Goal: Task Accomplishment & Management: Use online tool/utility

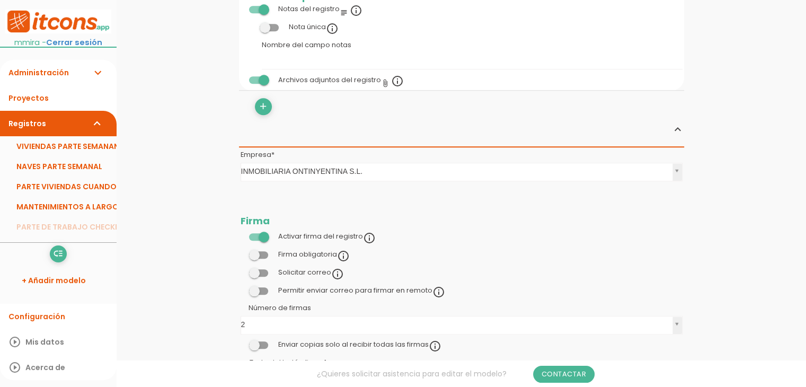
scroll to position [1007, 0]
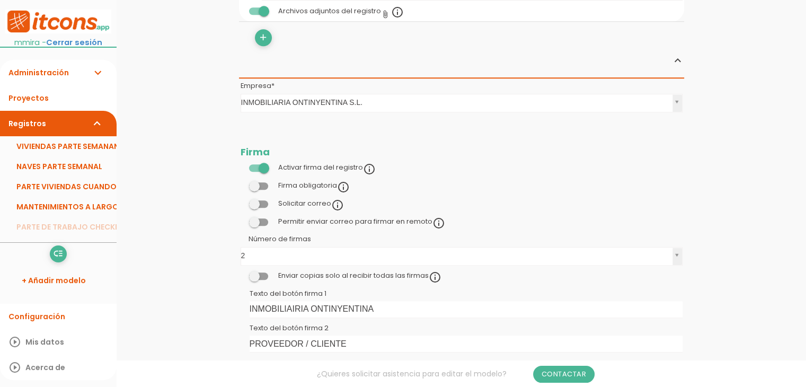
click at [267, 219] on span at bounding box center [258, 221] width 19 height 7
click at [241, 219] on input "checkbox" at bounding box center [241, 219] width 0 height 0
click at [445, 37] on link "Guardar" at bounding box center [436, 36] width 64 height 19
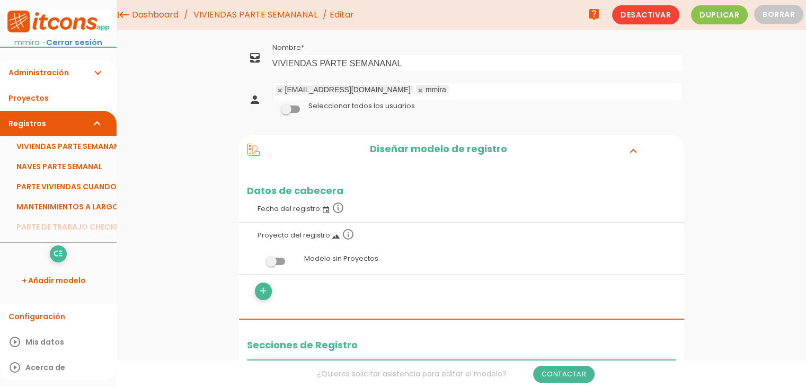
click at [303, 12] on link "VIVIENDAS PARTE SEMANANAL" at bounding box center [255, 15] width 129 height 30
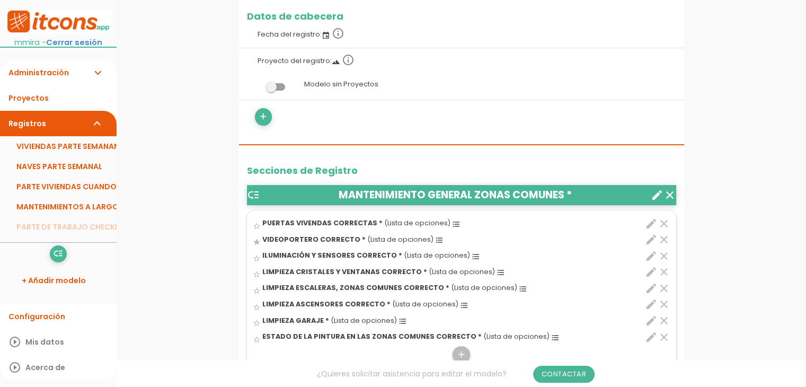
scroll to position [212, 0]
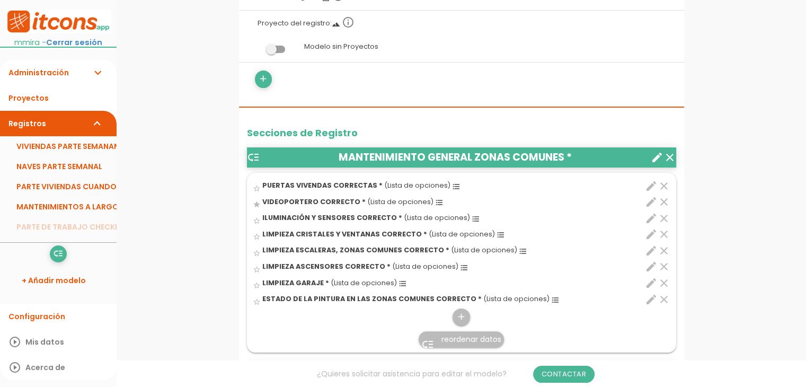
click at [662, 158] on icon "create" at bounding box center [657, 157] width 13 height 13
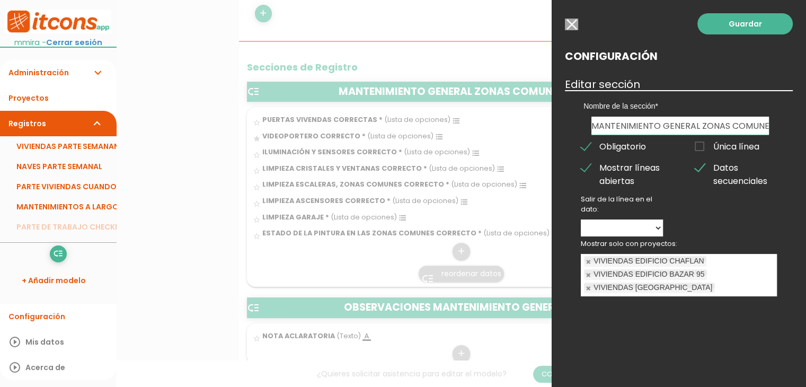
scroll to position [318, 0]
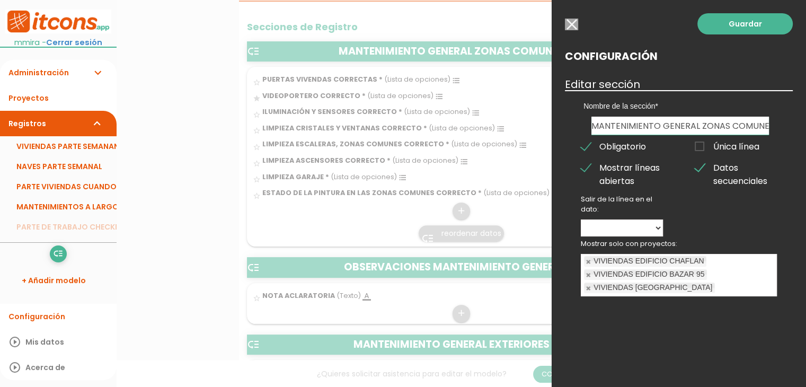
click at [569, 24] on input "button" at bounding box center [571, 25] width 13 height 12
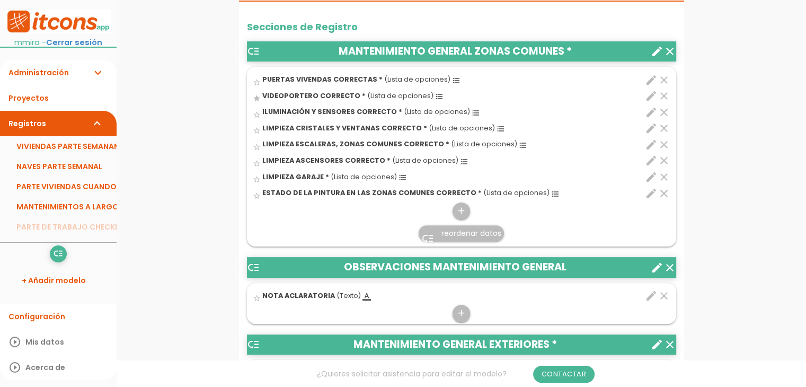
click at [657, 272] on icon "create" at bounding box center [657, 267] width 13 height 13
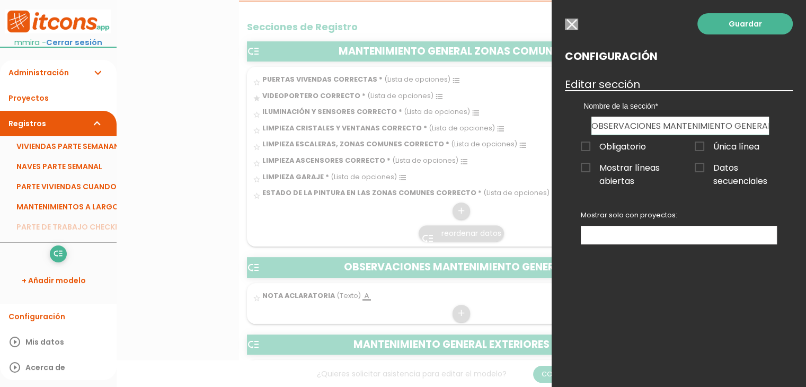
click at [573, 24] on input "button" at bounding box center [571, 25] width 13 height 12
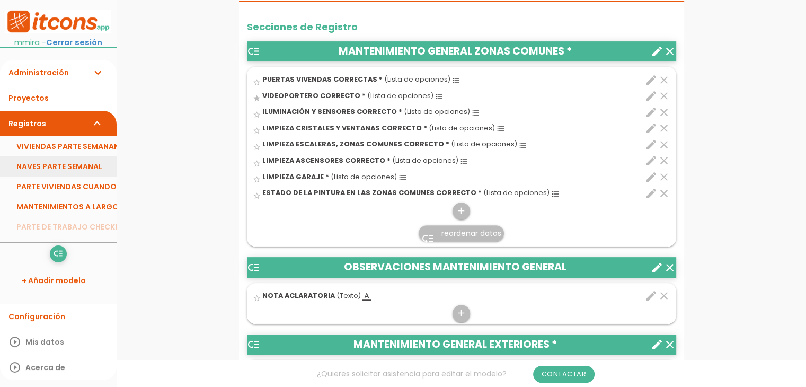
click at [33, 168] on link "NAVES PARTE SEMANAL" at bounding box center [58, 166] width 117 height 20
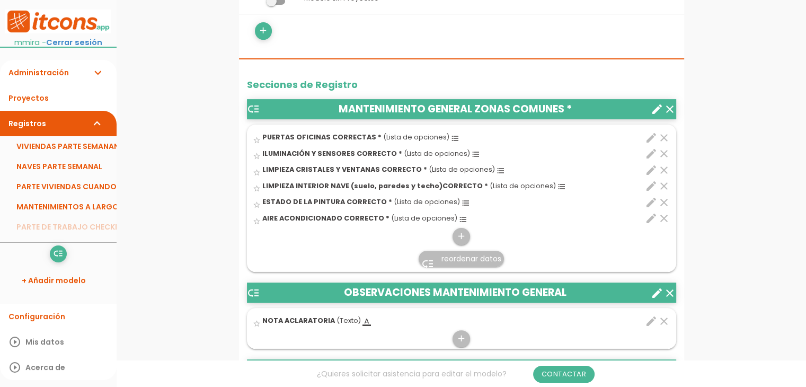
scroll to position [265, 0]
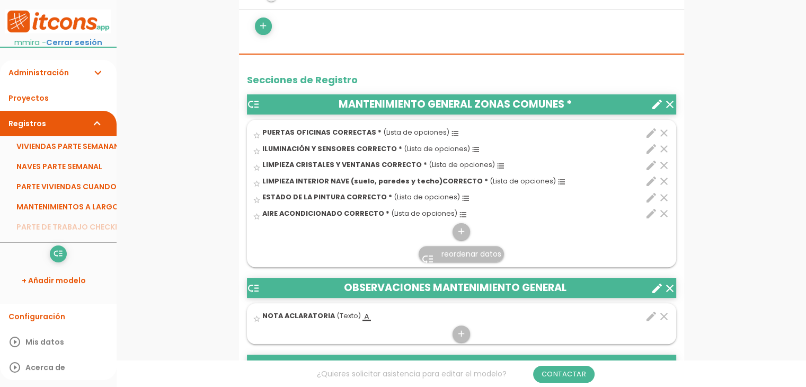
click at [659, 98] on icon "create" at bounding box center [657, 104] width 13 height 13
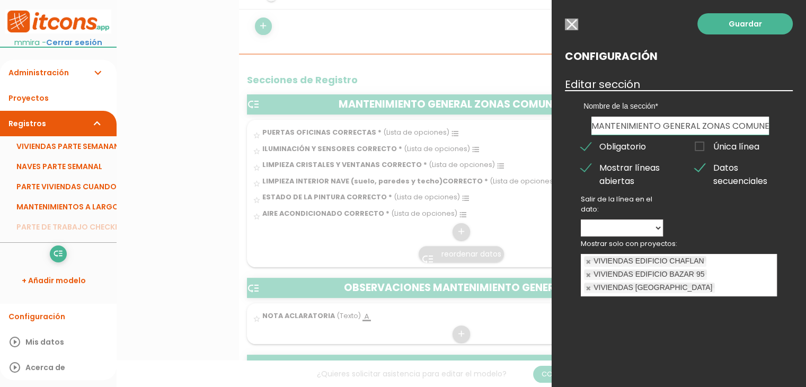
click at [572, 25] on input "button" at bounding box center [571, 25] width 13 height 12
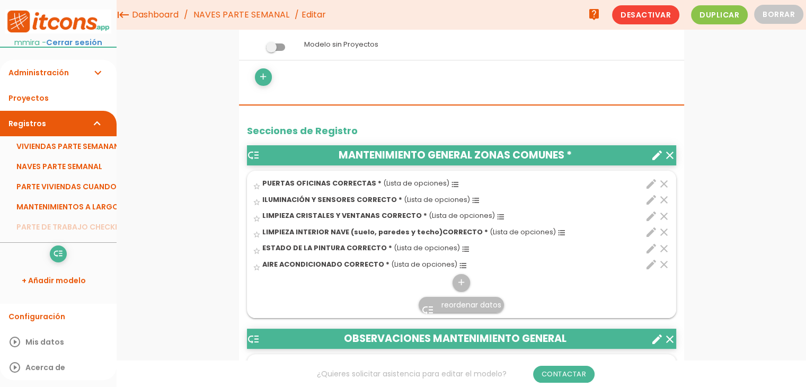
scroll to position [106, 0]
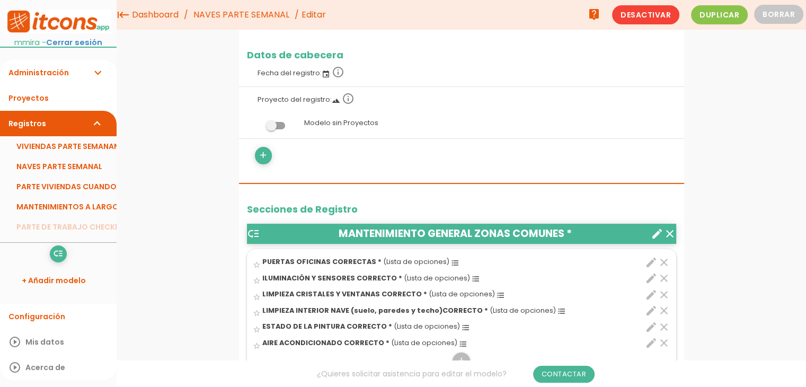
click at [50, 71] on link "Administración expand_more" at bounding box center [58, 72] width 117 height 25
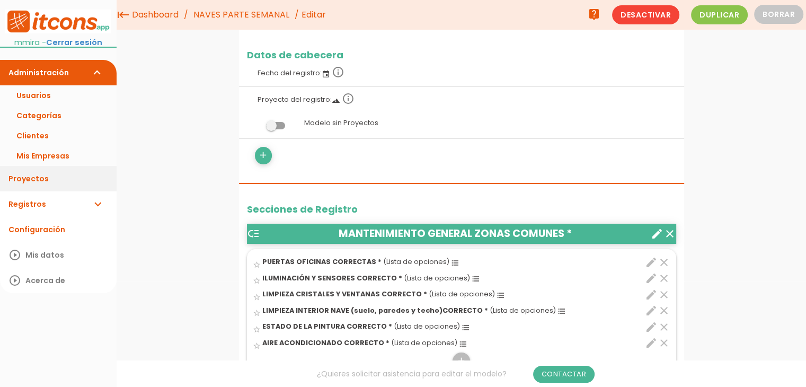
click at [46, 180] on link "Proyectos" at bounding box center [58, 178] width 117 height 25
